Goal: Task Accomplishment & Management: Manage account settings

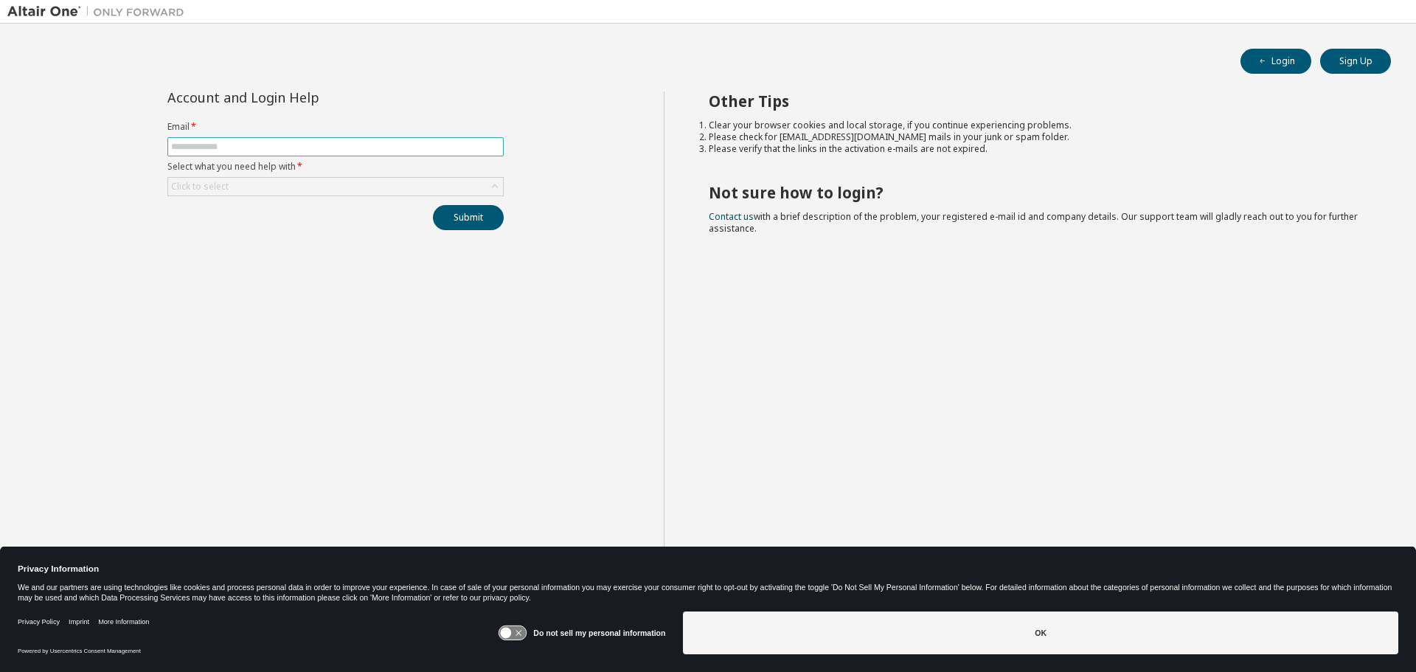
click at [344, 147] on input "text" at bounding box center [335, 147] width 329 height 12
type input "**********"
click at [470, 215] on button "Submit" at bounding box center [468, 217] width 71 height 25
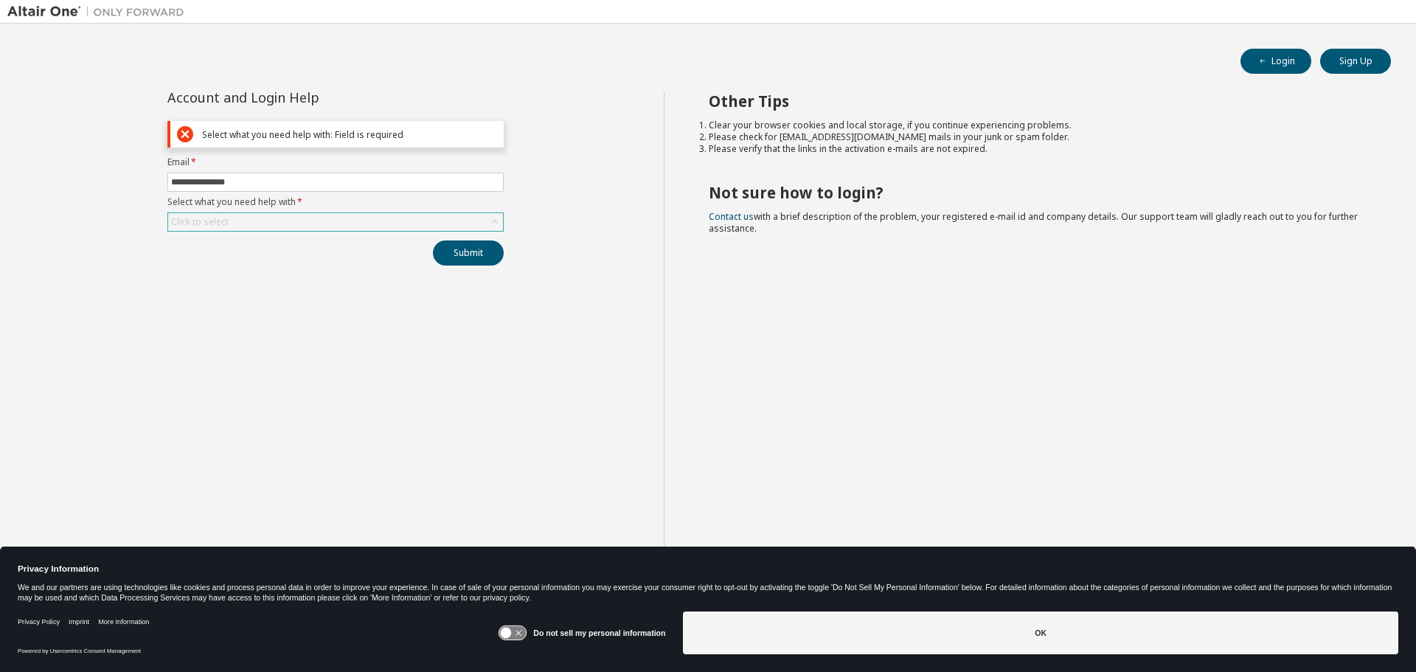
click at [392, 213] on div "Click to select" at bounding box center [335, 222] width 335 height 18
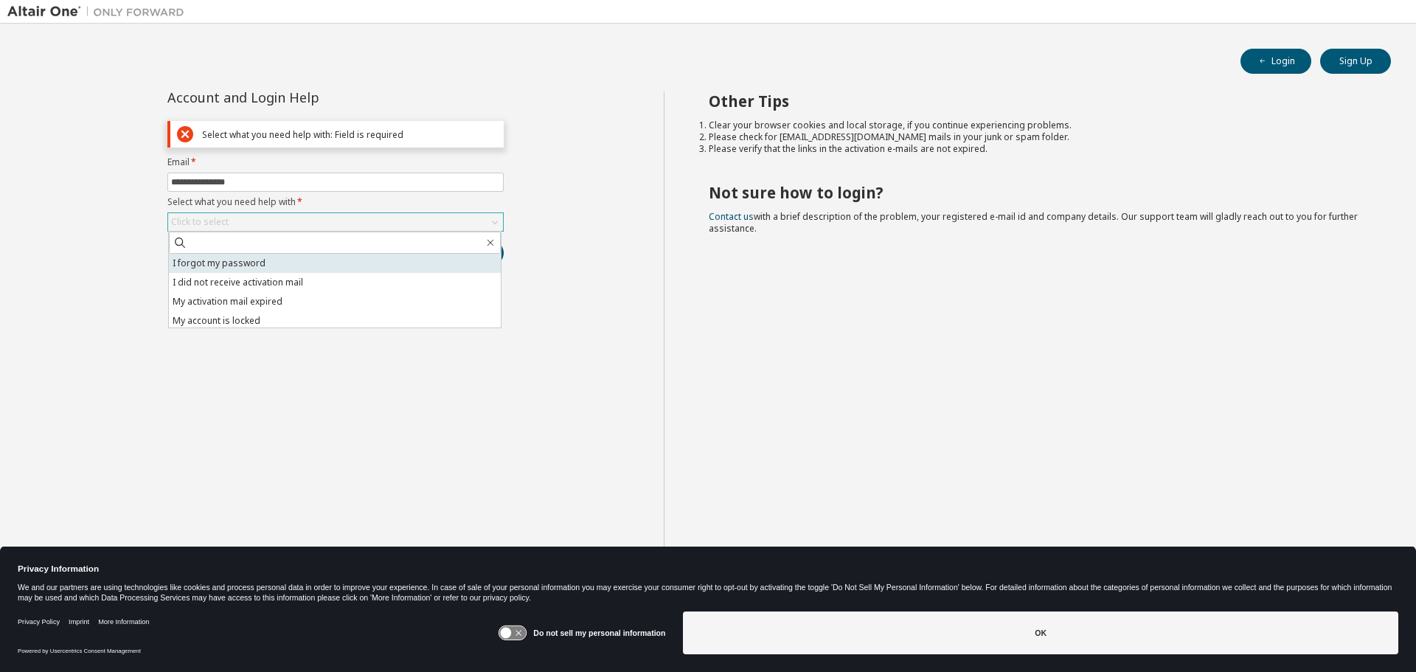
click at [290, 259] on li "I forgot my password" at bounding box center [335, 263] width 332 height 19
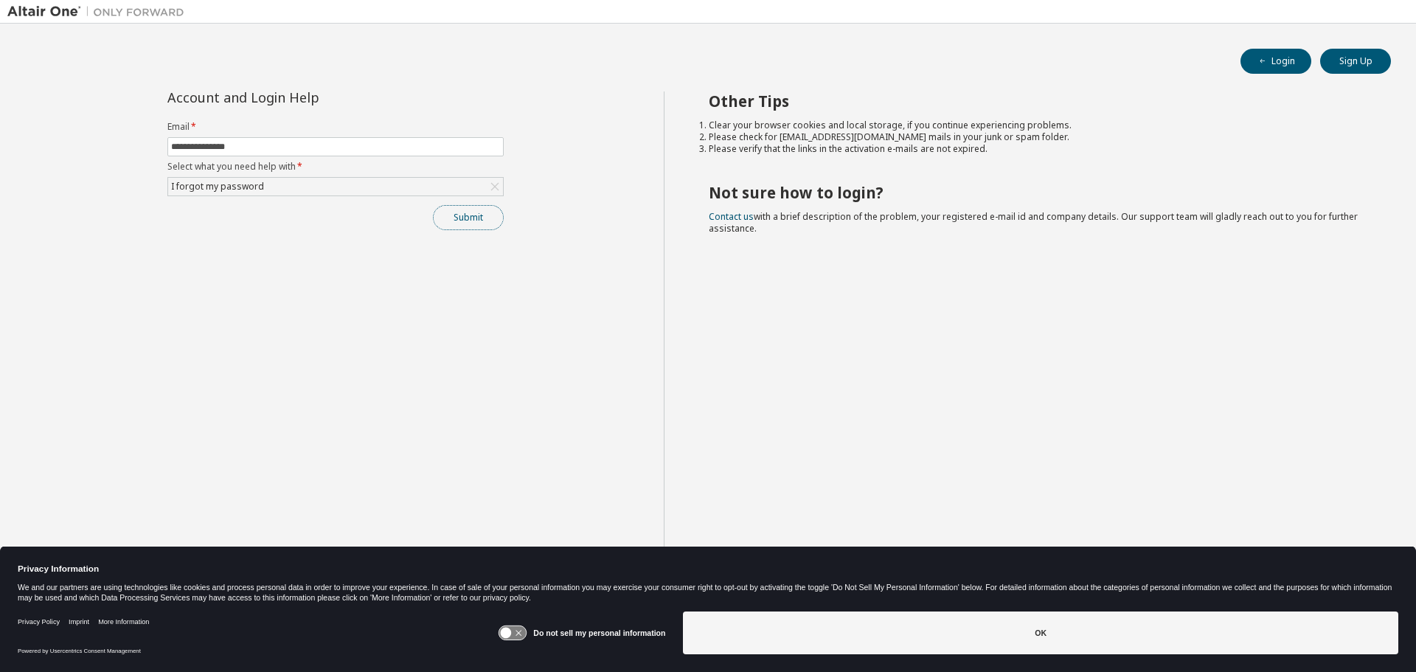
click at [451, 217] on button "Submit" at bounding box center [468, 217] width 71 height 25
click at [492, 215] on button "Submit" at bounding box center [468, 217] width 71 height 25
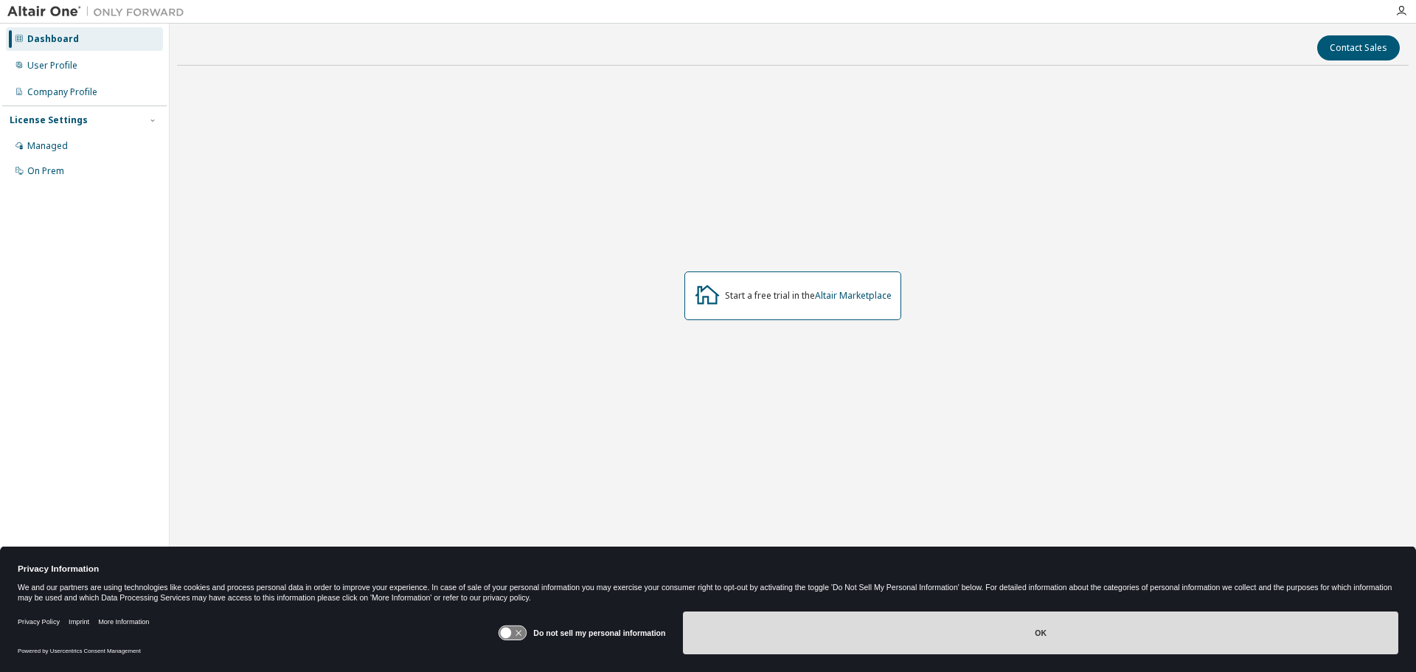
click at [966, 627] on button "OK" at bounding box center [1041, 633] width 716 height 43
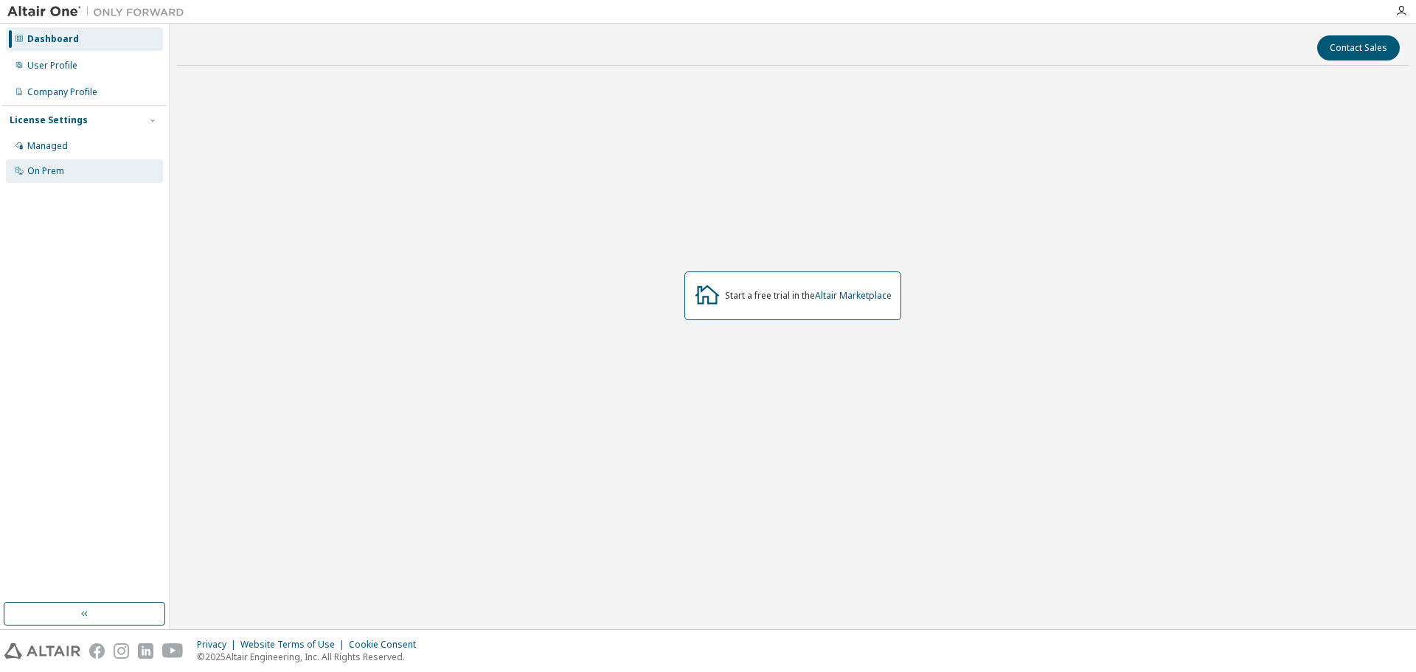
click at [64, 176] on div "On Prem" at bounding box center [84, 171] width 157 height 24
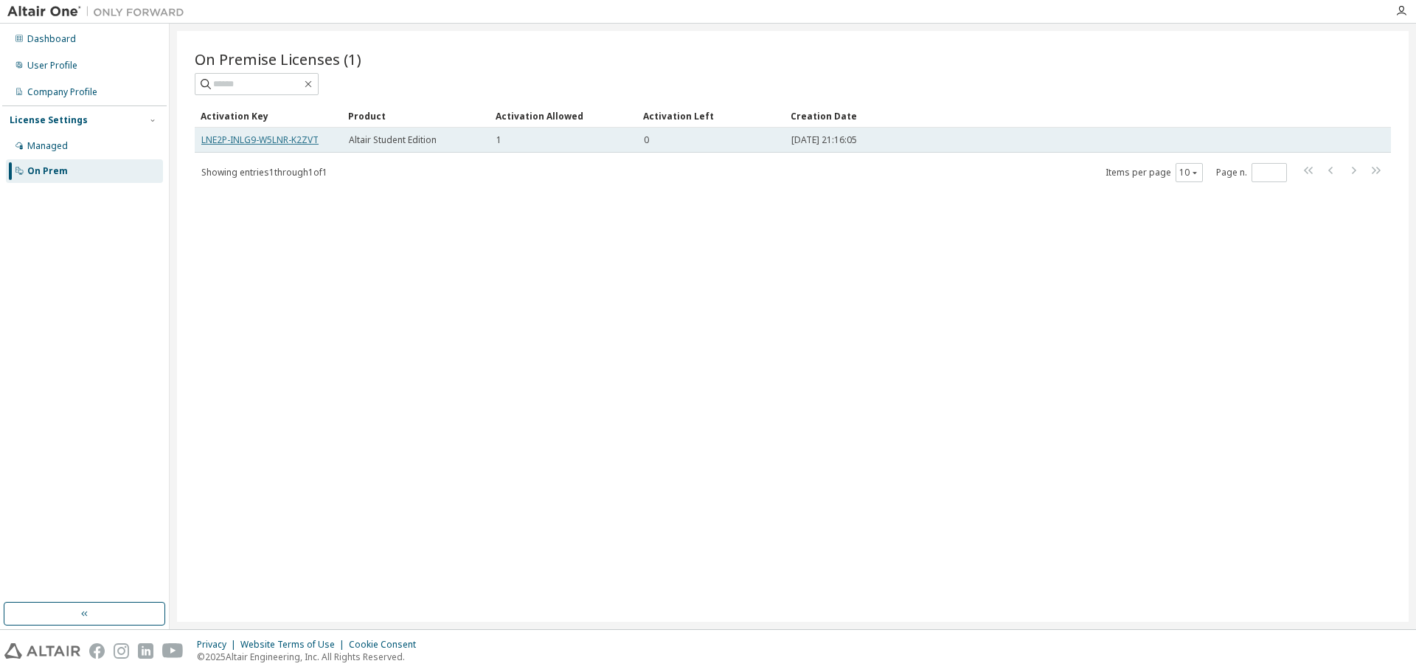
click at [289, 145] on link "LNE2P-INLG9-W5LNR-K2ZVT" at bounding box center [259, 140] width 117 height 13
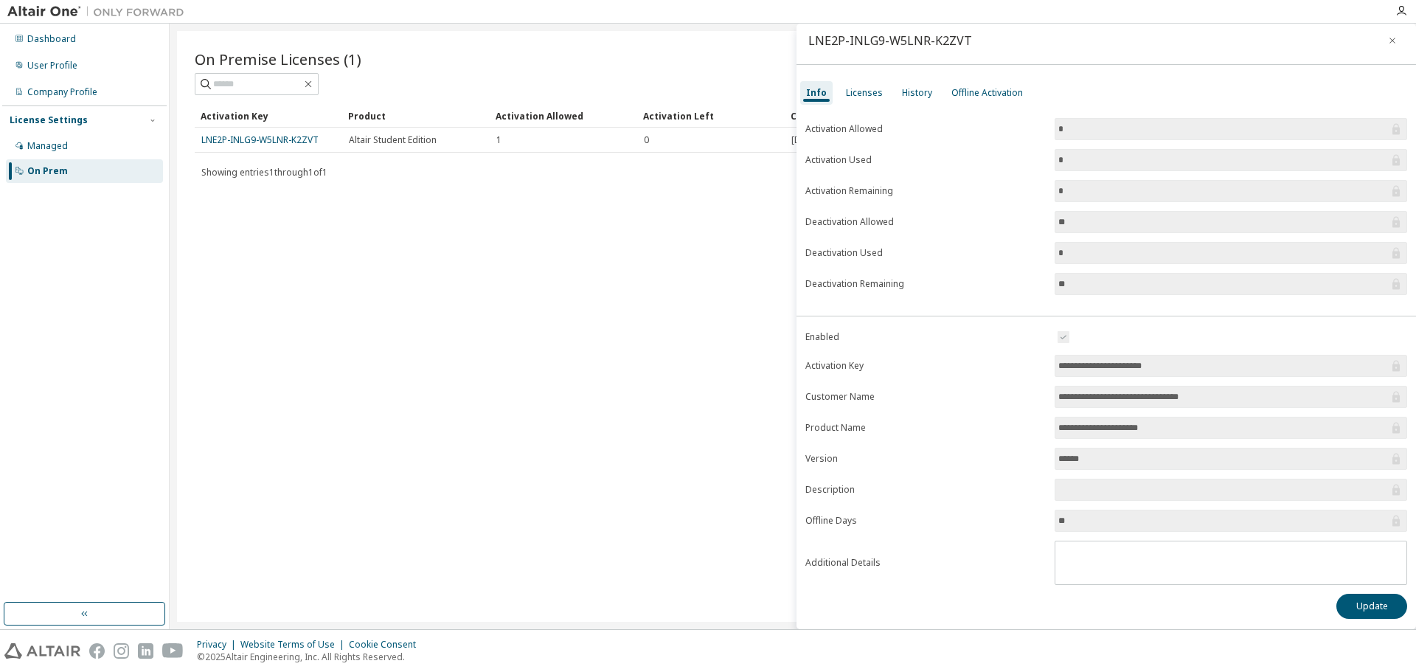
scroll to position [8, 0]
click at [1349, 600] on button "Update" at bounding box center [1372, 604] width 71 height 25
click at [1388, 620] on icon "button" at bounding box center [1385, 619] width 9 height 9
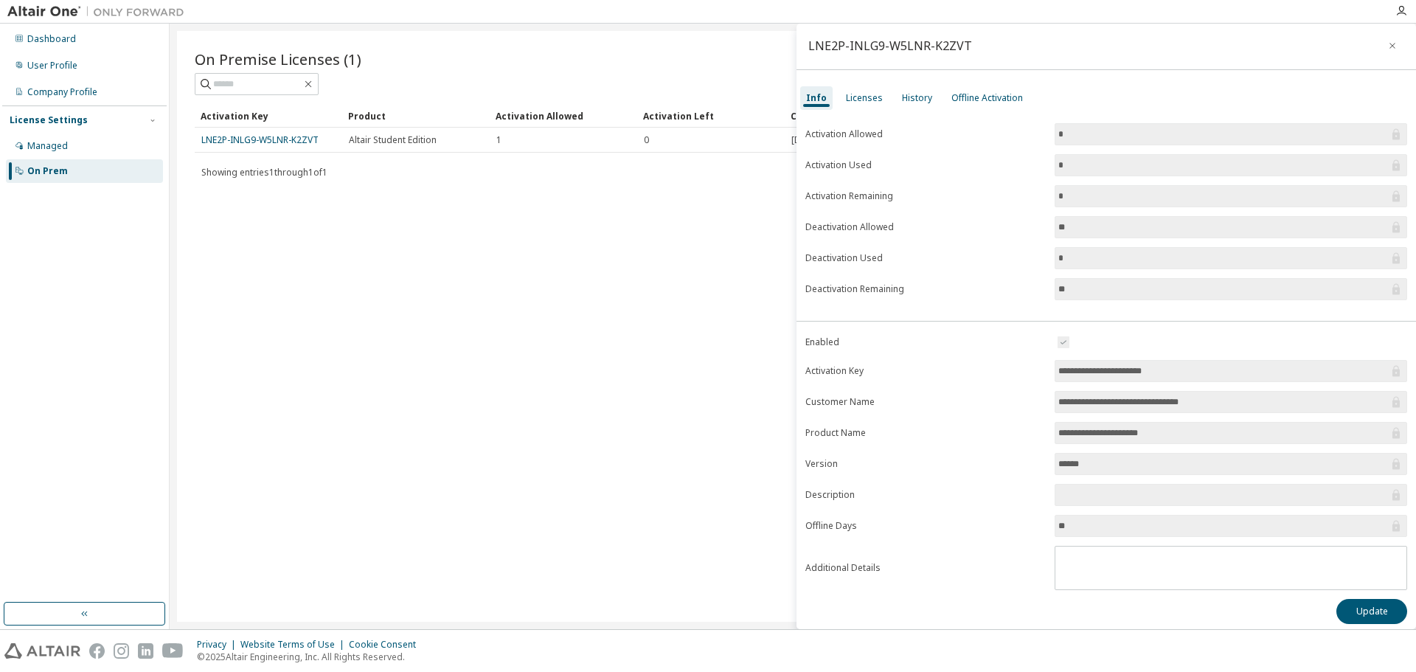
scroll to position [0, 0]
click at [852, 101] on div "Licenses" at bounding box center [864, 100] width 37 height 12
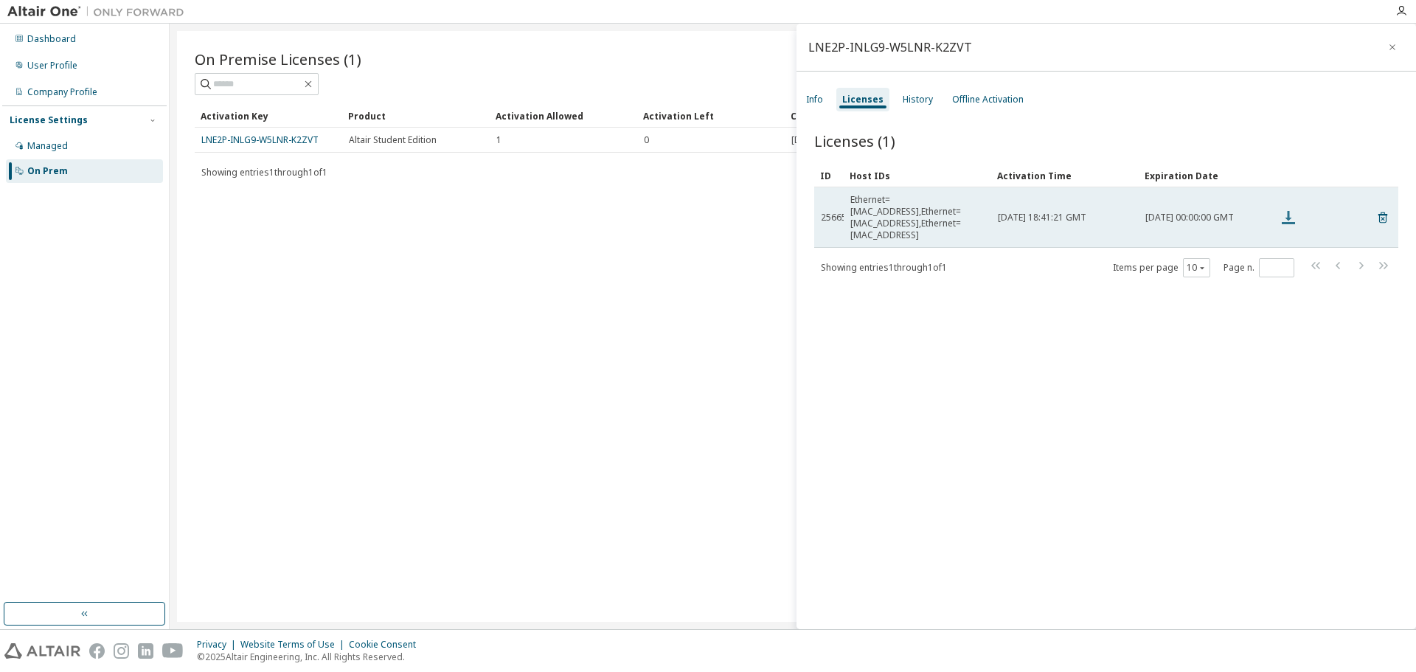
click at [1286, 209] on icon at bounding box center [1289, 218] width 18 height 18
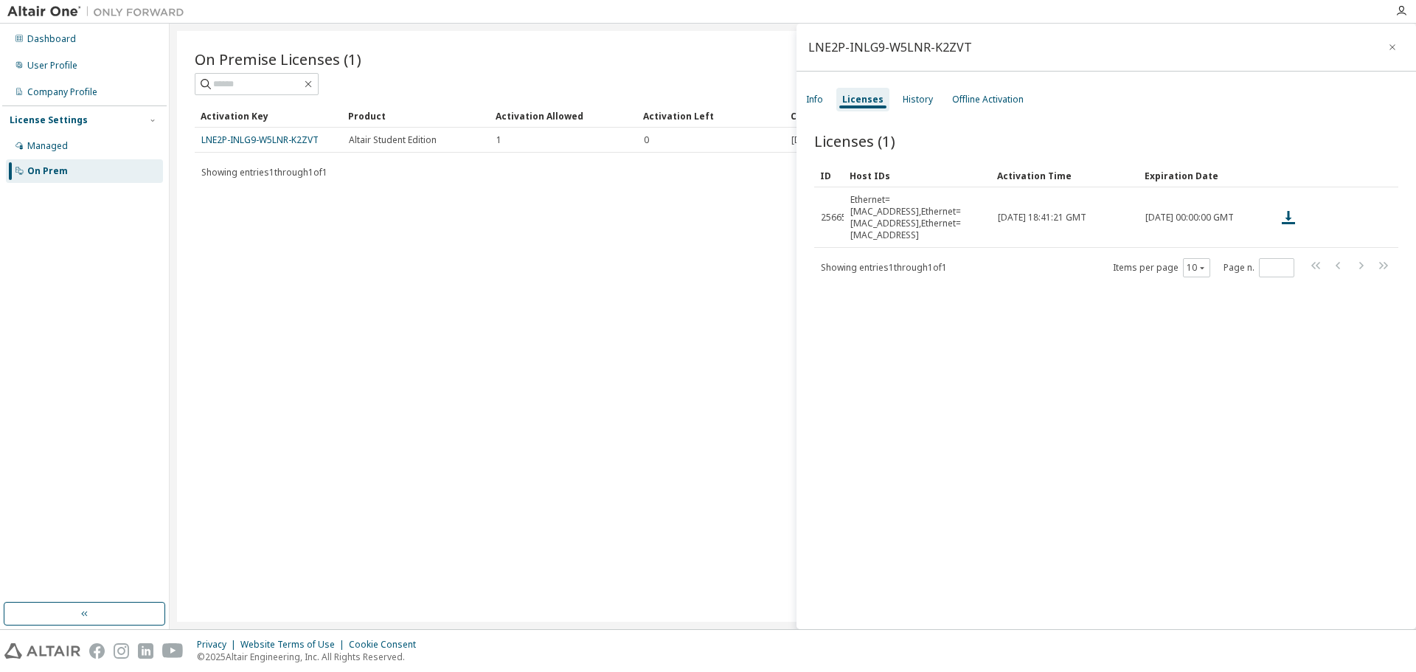
click at [731, 243] on div "On Premise Licenses (1) Clear Load Save Save As Field Operator Value Select fil…" at bounding box center [793, 326] width 1232 height 591
click at [1388, 47] on icon "button" at bounding box center [1393, 47] width 10 height 12
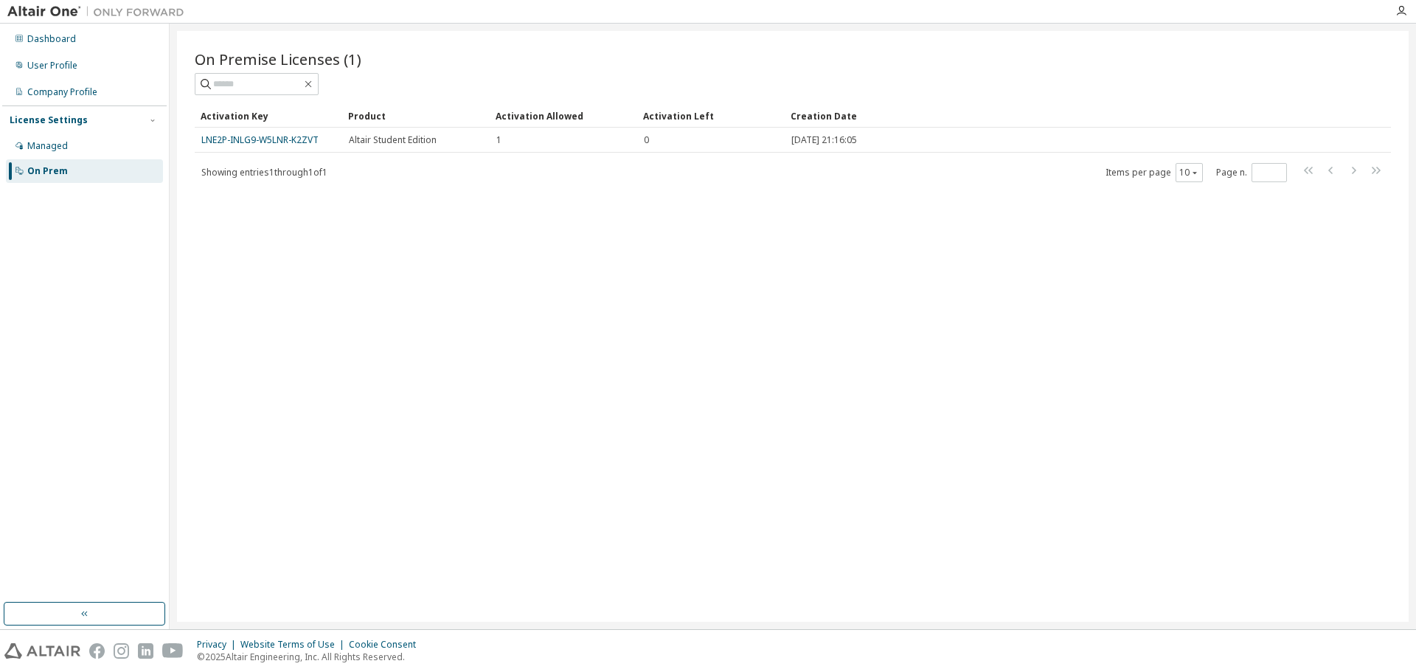
click at [777, 301] on div "On Premise Licenses (1) Clear Load Save Save As Field Operator Value Select fil…" at bounding box center [793, 326] width 1232 height 591
click at [238, 246] on div "On Premise Licenses (1) Clear Load Save Save As Field Operator Value Select fil…" at bounding box center [793, 326] width 1232 height 591
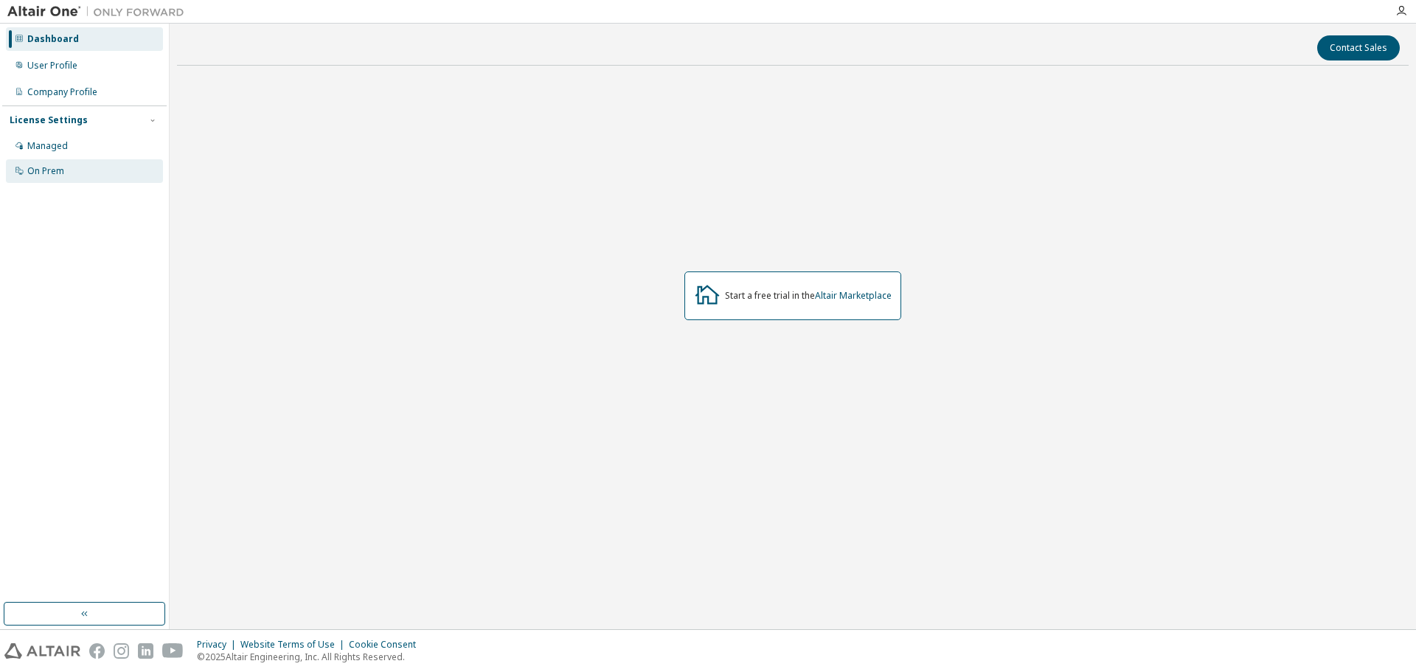
click at [106, 170] on div "On Prem" at bounding box center [84, 171] width 157 height 24
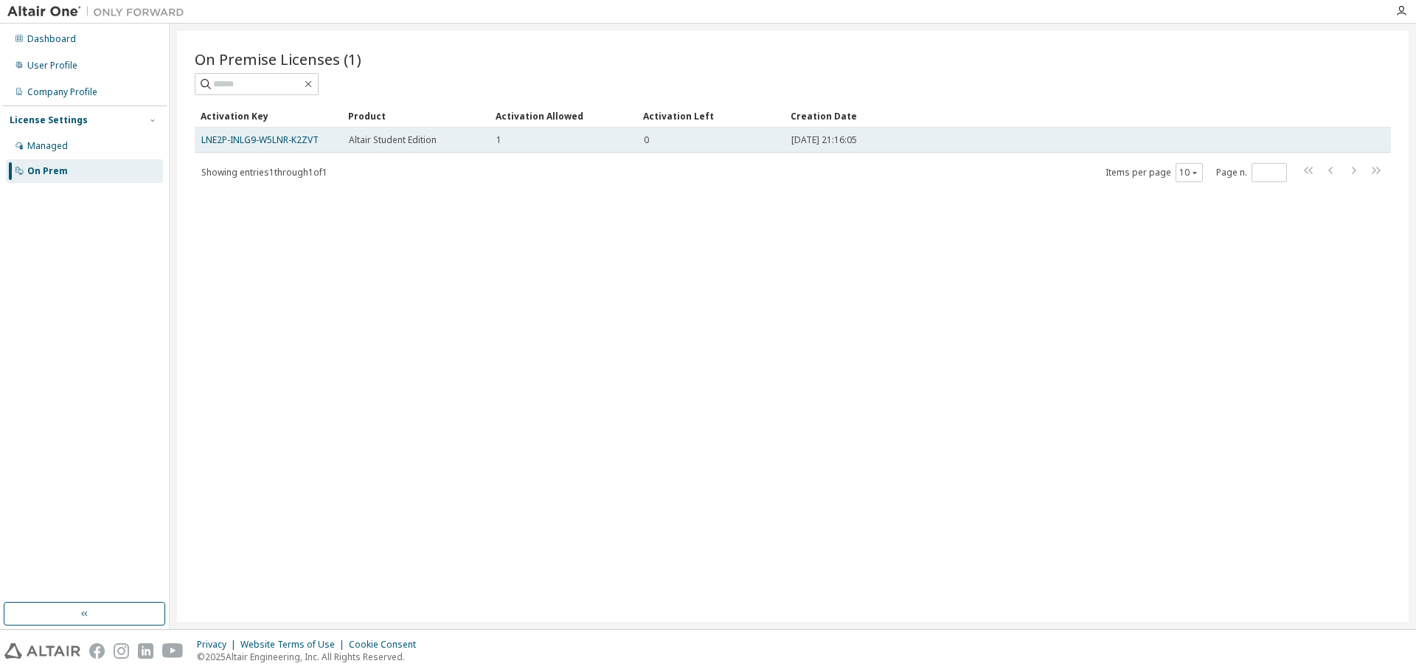
click at [417, 138] on span "Altair Student Edition" at bounding box center [393, 140] width 88 height 12
click at [445, 137] on div "Altair Student Edition" at bounding box center [416, 140] width 134 height 12
click at [419, 150] on td "Altair Student Edition" at bounding box center [416, 140] width 148 height 25
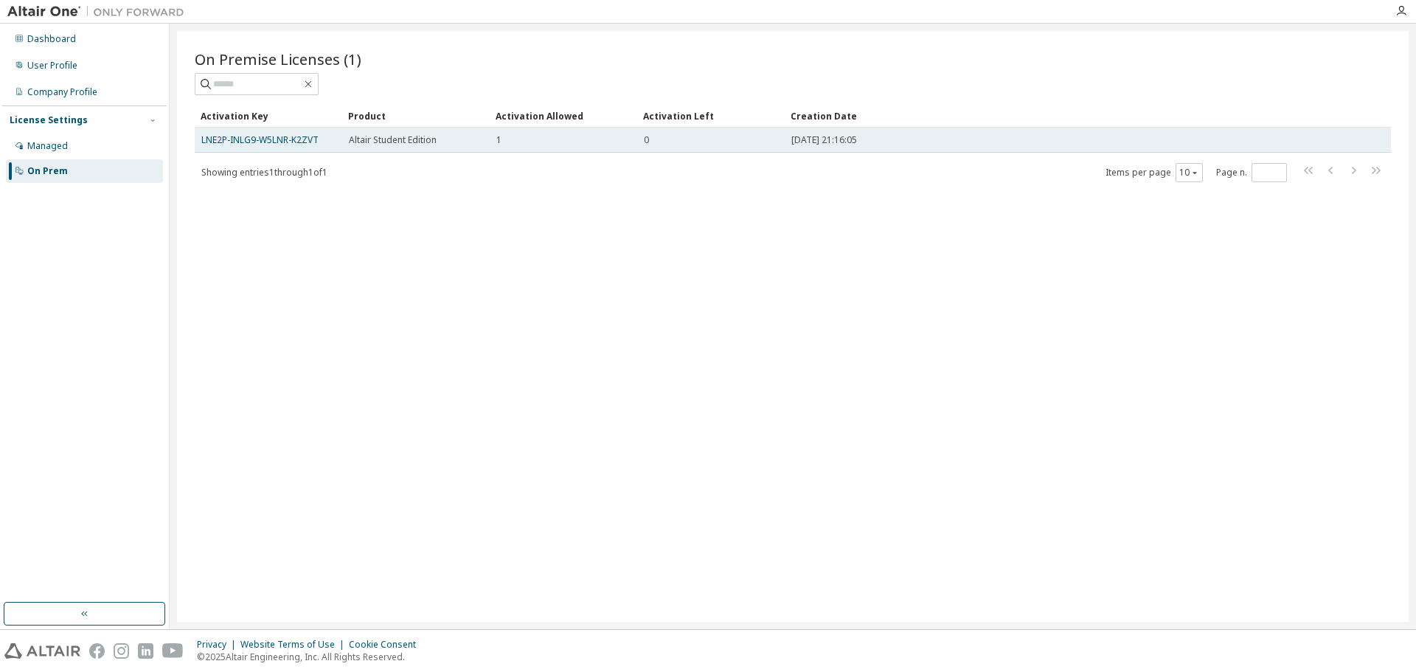
click at [354, 142] on span "Altair Student Edition" at bounding box center [393, 140] width 88 height 12
click at [289, 144] on link "LNE2P-INLG9-W5LNR-K2ZVT" at bounding box center [259, 140] width 117 height 13
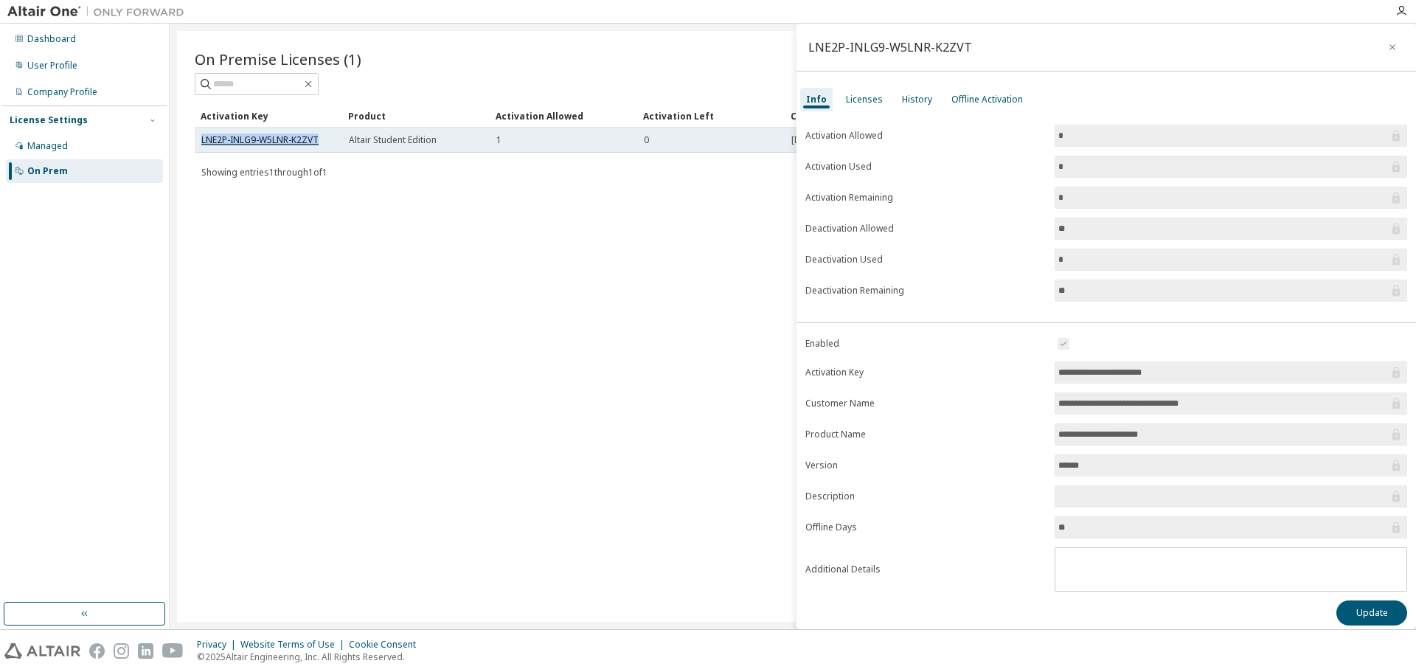
drag, startPoint x: 321, startPoint y: 138, endPoint x: 204, endPoint y: 143, distance: 117.4
click at [204, 143] on div "LNE2P-INLG9-W5LNR-K2ZVT" at bounding box center [268, 140] width 134 height 12
copy link "LNE2P-INLG9-W5LNR-K2ZVT"
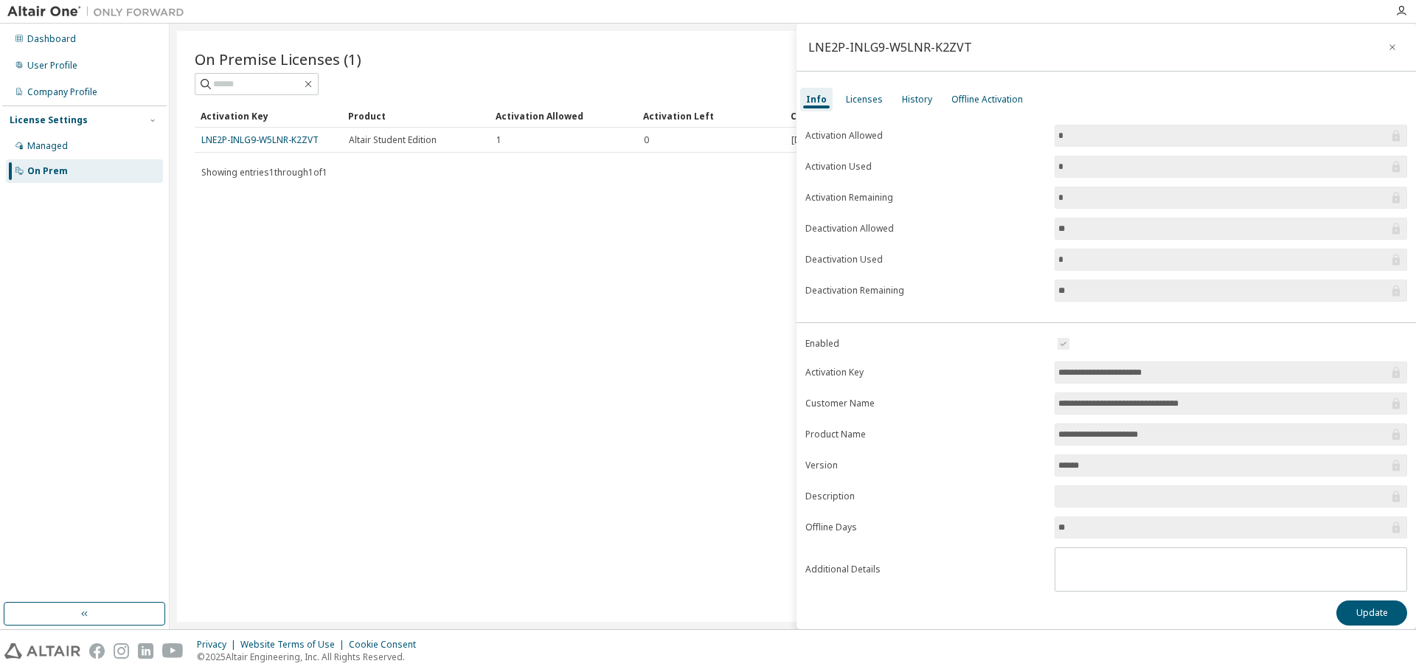
click at [718, 328] on div "On Premise Licenses (1) Clear Load Save Save As Field Operator Value Select fil…" at bounding box center [793, 326] width 1232 height 591
click at [1172, 402] on input "**********" at bounding box center [1224, 403] width 330 height 15
click at [1233, 405] on input "**********" at bounding box center [1224, 403] width 330 height 15
click at [1136, 418] on form "**********" at bounding box center [1107, 463] width 602 height 257
click at [1130, 434] on input "**********" at bounding box center [1224, 434] width 330 height 15
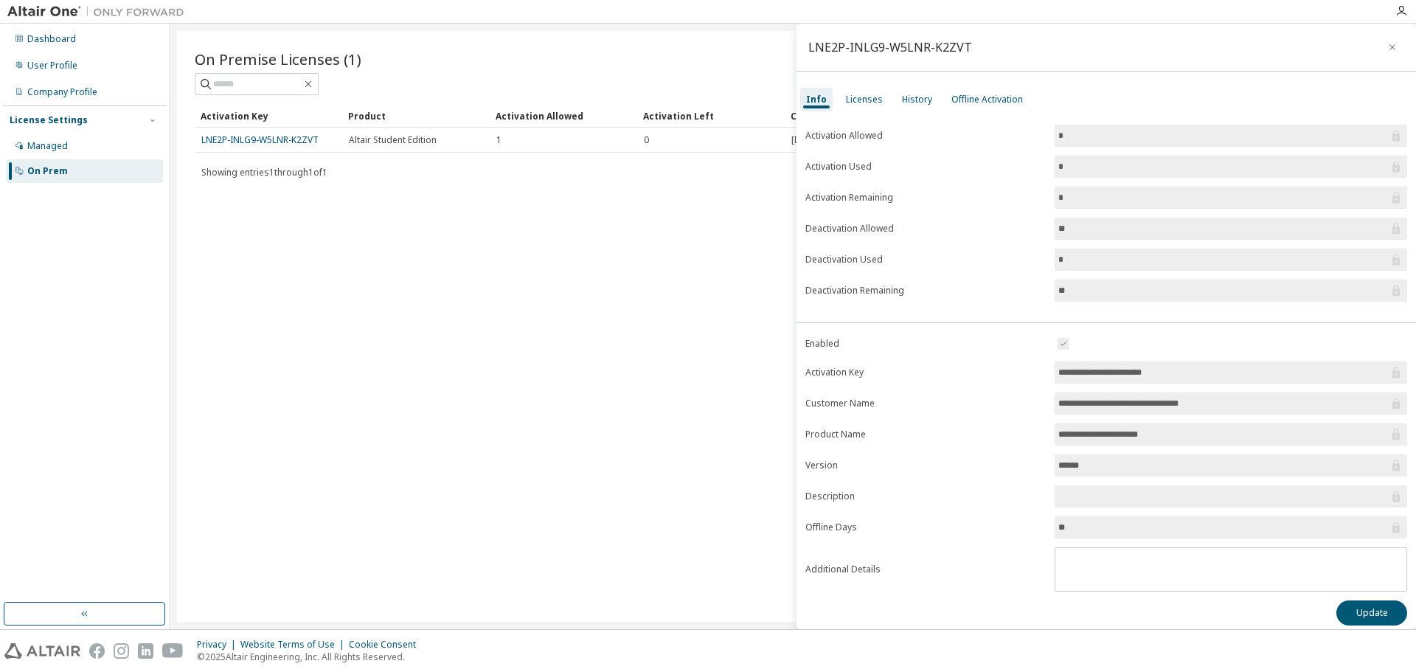
click at [1109, 462] on input "******" at bounding box center [1224, 465] width 330 height 15
click at [859, 100] on div "Licenses" at bounding box center [864, 100] width 37 height 12
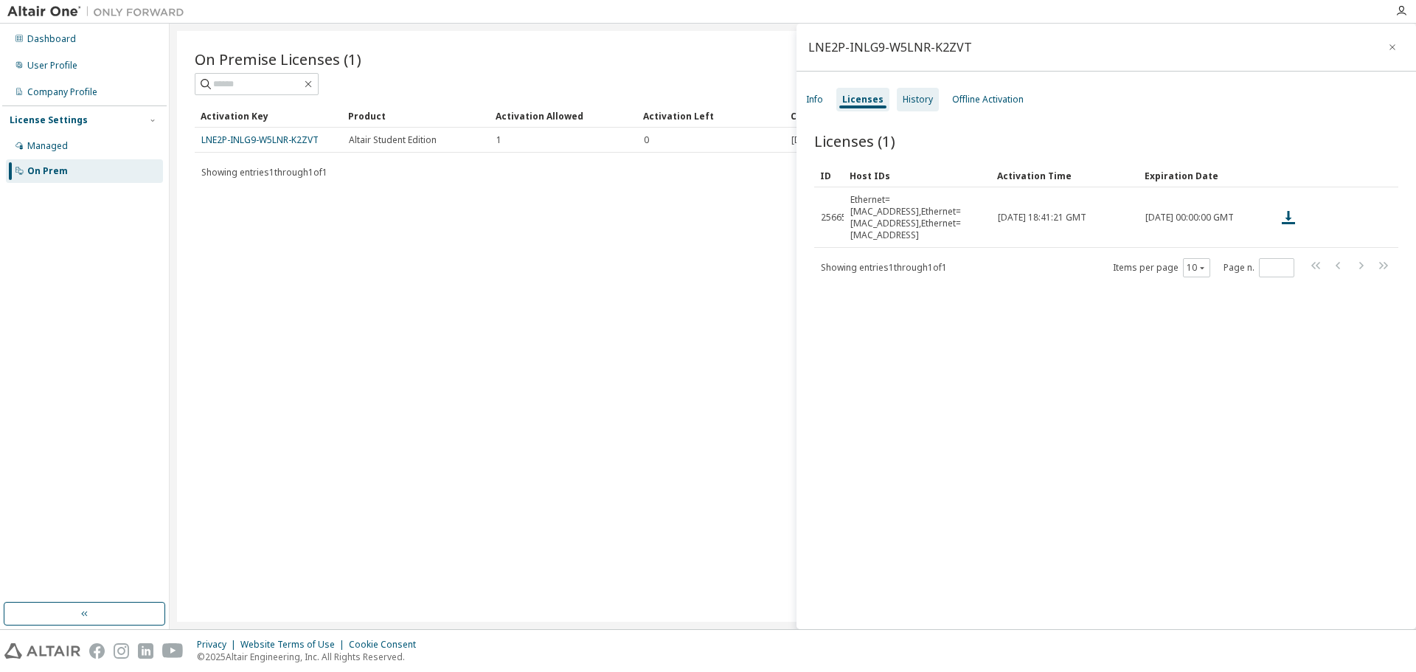
click at [905, 92] on div "History" at bounding box center [918, 100] width 42 height 24
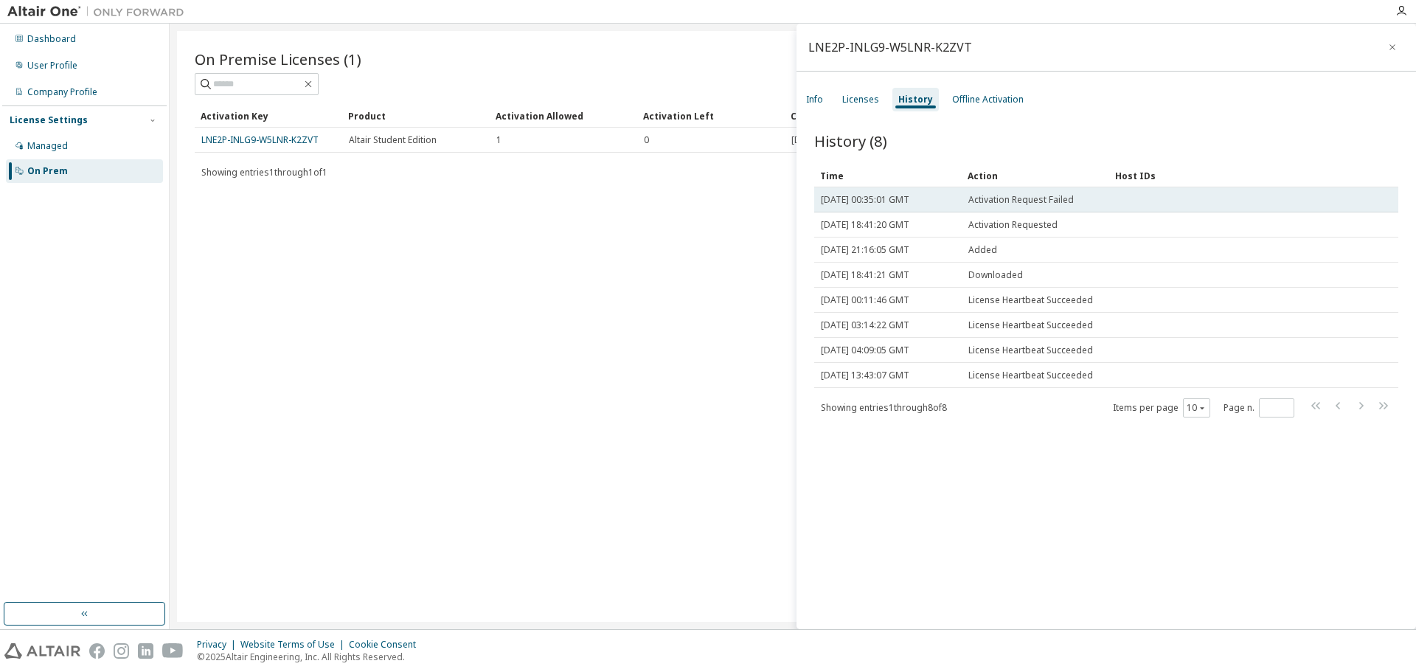
click at [1047, 200] on span "Activation Request Failed" at bounding box center [1021, 200] width 105 height 12
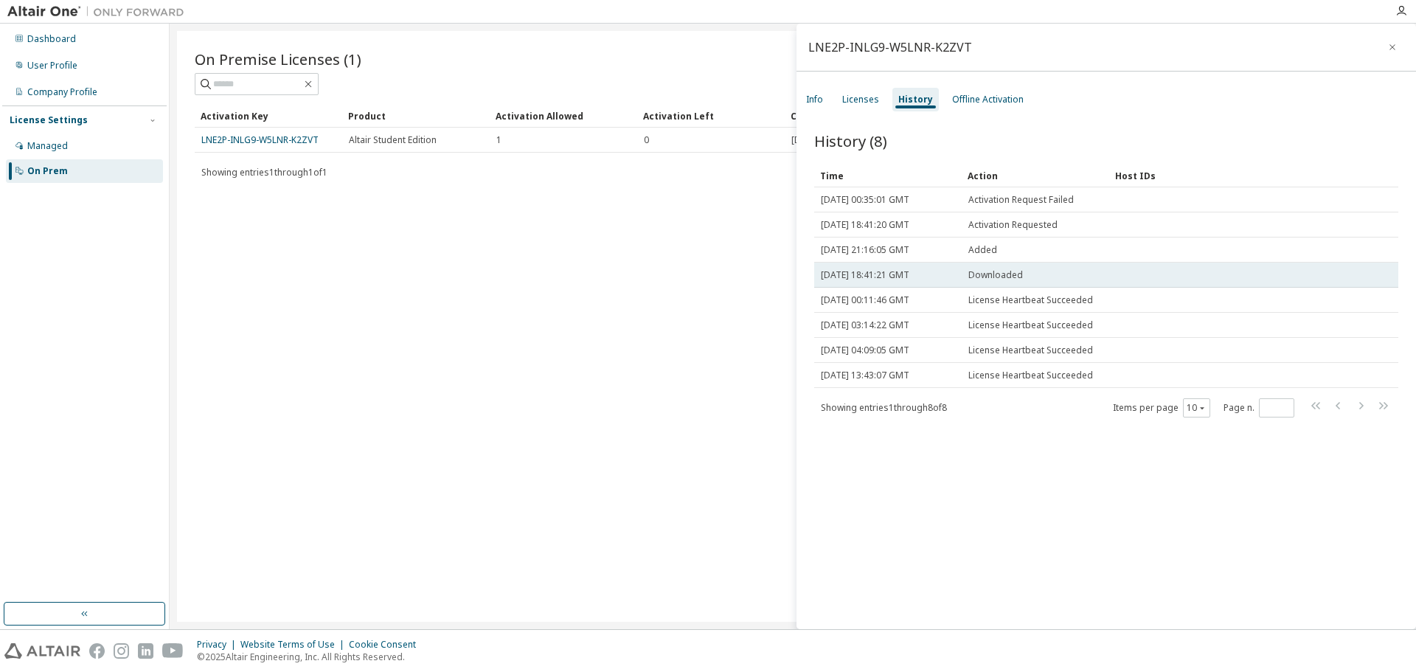
click at [979, 272] on span "Downloaded" at bounding box center [996, 275] width 55 height 12
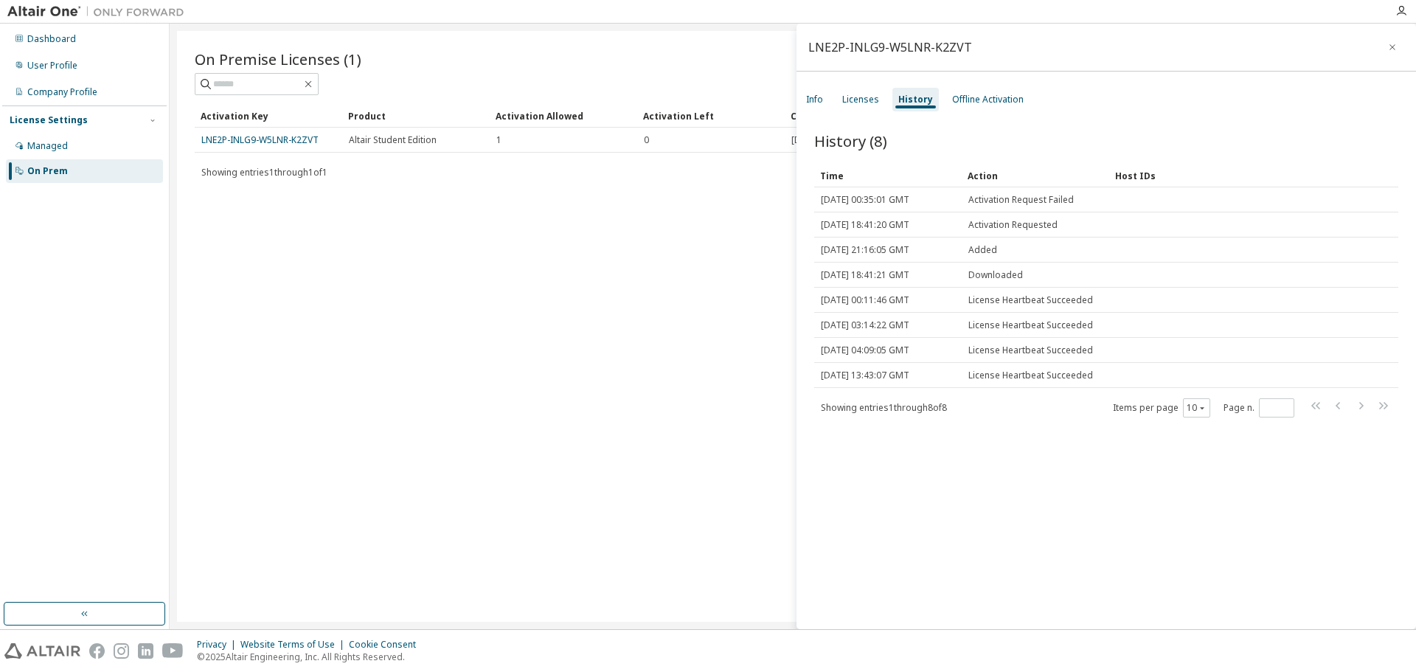
click at [689, 274] on div "On Premise Licenses (1) Clear Load Save Save As Field Operator Value Select fil…" at bounding box center [793, 326] width 1232 height 591
drag, startPoint x: 1382, startPoint y: 48, endPoint x: 1233, endPoint y: 8, distance: 153.5
click at [1388, 48] on icon "button" at bounding box center [1393, 47] width 10 height 12
